Goal: Navigation & Orientation: Go to known website

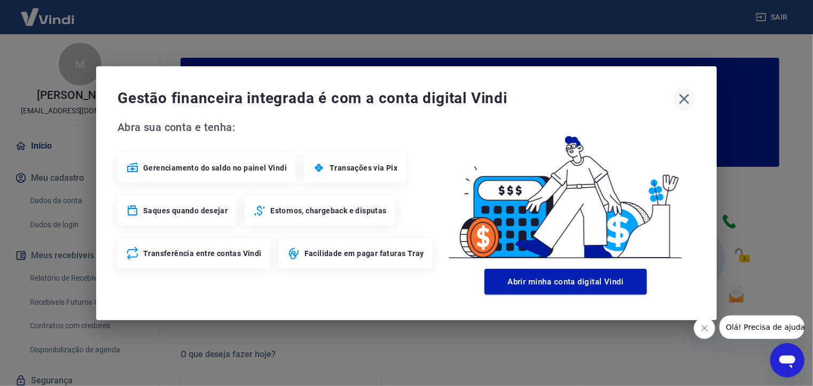
click at [683, 96] on icon "button" at bounding box center [684, 98] width 17 height 17
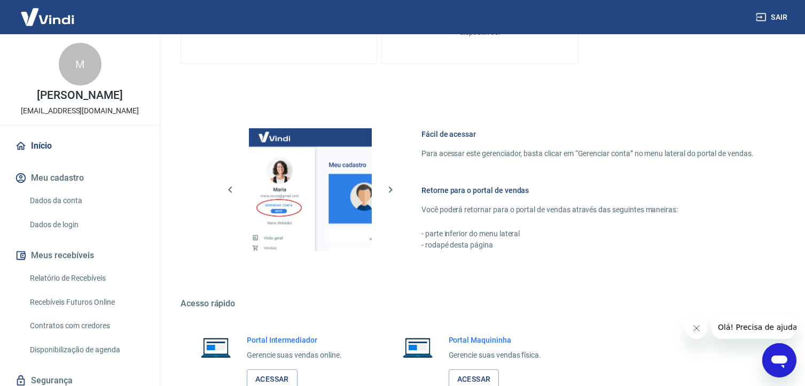
scroll to position [568, 0]
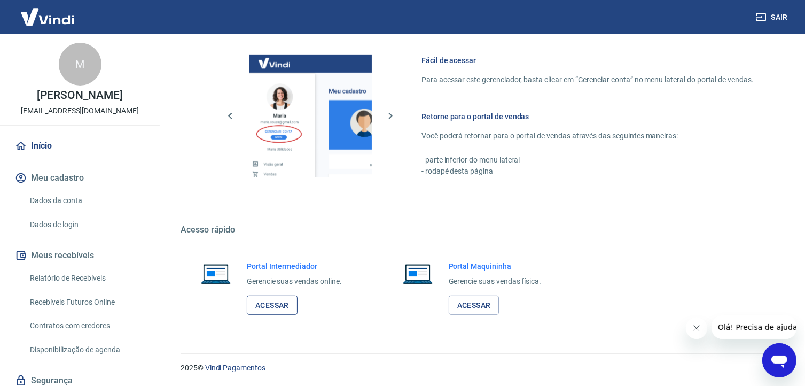
click at [276, 303] on link "Acessar" at bounding box center [272, 305] width 51 height 20
